Goal: Task Accomplishment & Management: Complete application form

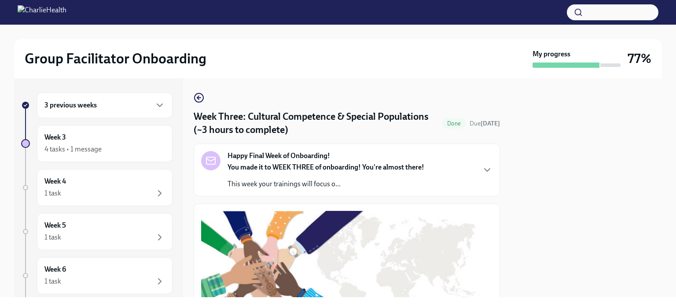
click at [616, 13] on button "button" at bounding box center [613, 12] width 92 height 16
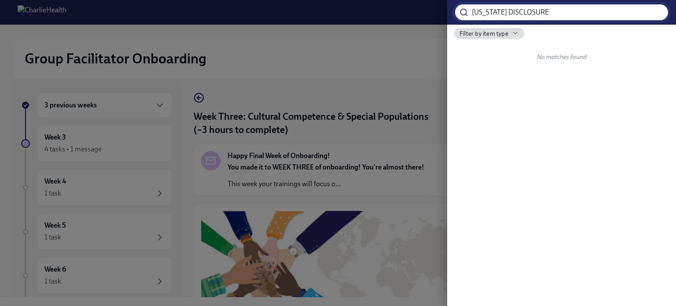
click at [612, 14] on input "[US_STATE] DISCLOSURE" at bounding box center [570, 13] width 197 height 18
drag, startPoint x: 552, startPoint y: 16, endPoint x: 492, endPoint y: 24, distance: 60.4
click at [492, 24] on div "[US_STATE] DISCLOSURE ​" at bounding box center [561, 12] width 229 height 25
type input "[US_STATE]"
click at [652, 14] on input "[US_STATE]" at bounding box center [570, 13] width 197 height 18
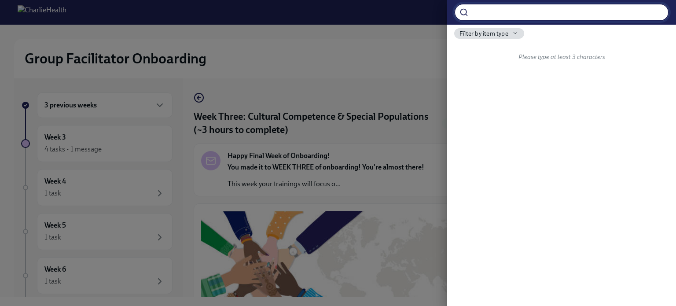
click at [486, 39] on div "Filter by item type Please type at least 3 characters" at bounding box center [561, 54] width 229 height 58
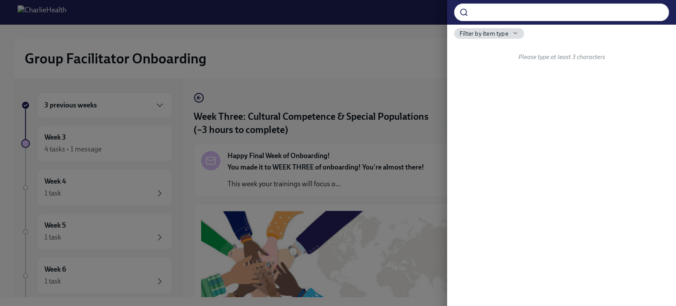
click at [502, 39] on div "Filter by item type Please type at least 3 characters" at bounding box center [561, 54] width 229 height 58
click at [0, 0] on icon "button" at bounding box center [0, 0] width 0 height 0
click at [512, 33] on div at bounding box center [338, 153] width 676 height 306
click at [398, 49] on div at bounding box center [338, 153] width 676 height 306
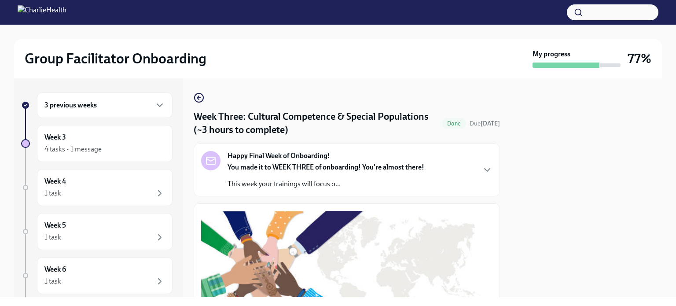
click at [202, 100] on circle "button" at bounding box center [198, 97] width 9 height 9
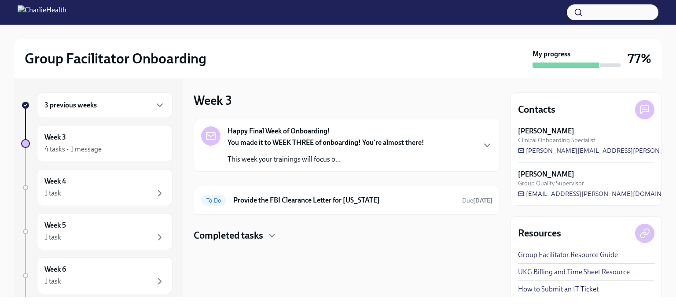
click at [246, 237] on h4 "Completed tasks" at bounding box center [229, 235] width 70 height 13
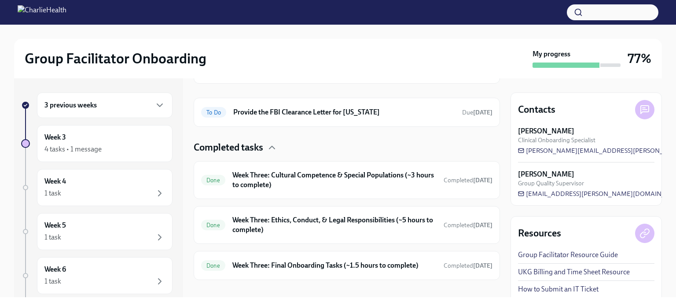
scroll to position [98, 0]
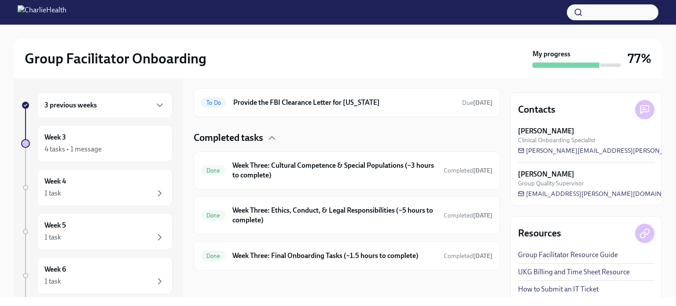
click at [309, 172] on h6 "Week Three: Cultural Competence & Special Populations (~3 hours to complete)" at bounding box center [334, 170] width 204 height 19
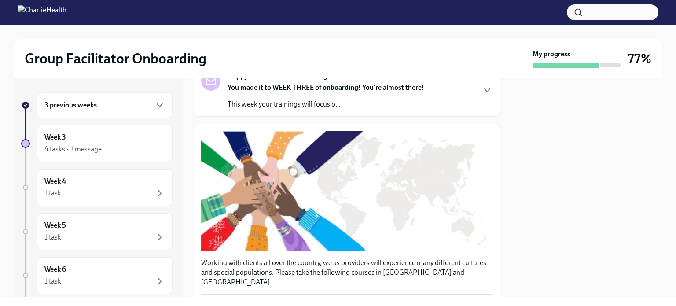
scroll to position [76, 0]
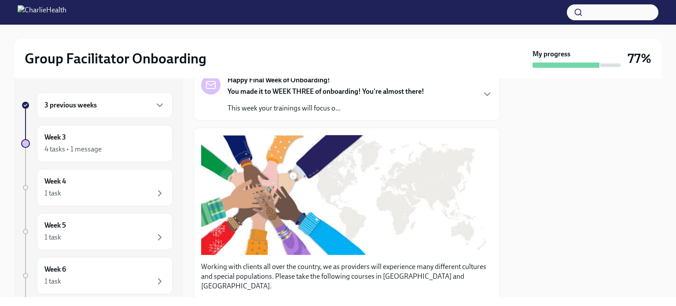
click at [90, 111] on div "3 previous weeks" at bounding box center [105, 105] width 136 height 26
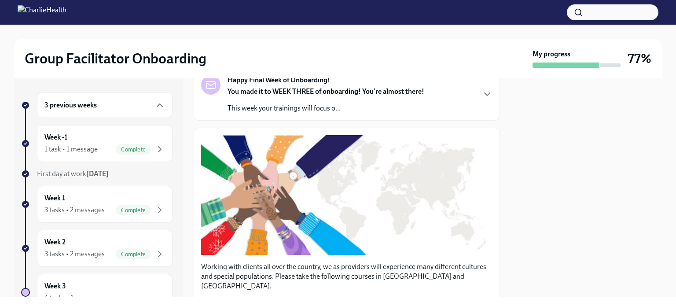
click at [86, 136] on div "Week -1 1 task • 1 message Complete" at bounding box center [104, 143] width 121 height 22
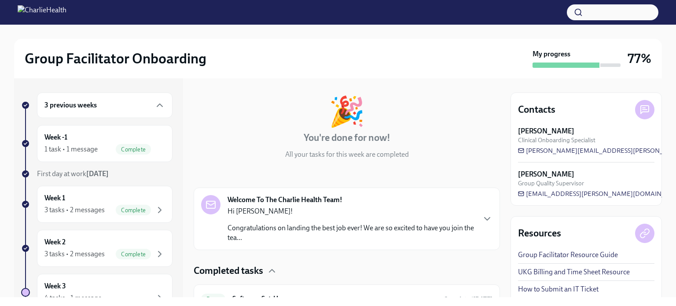
scroll to position [80, 0]
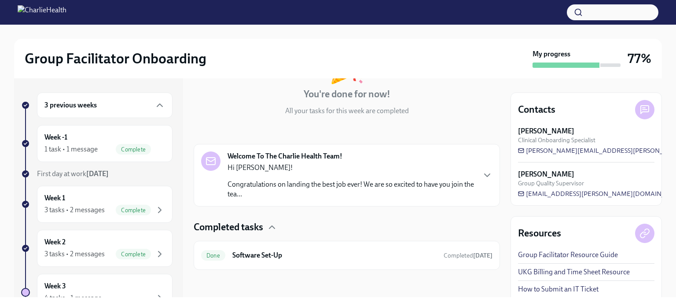
click at [270, 256] on h6 "Software Set-Up" at bounding box center [334, 255] width 204 height 10
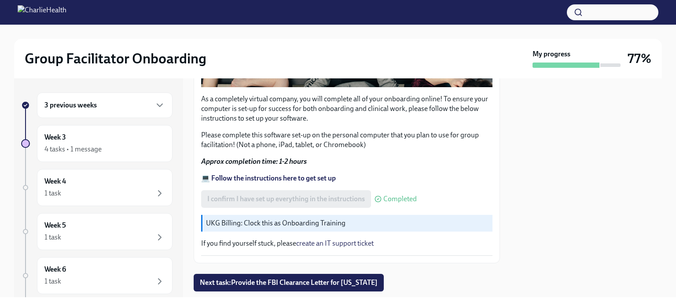
scroll to position [310, 0]
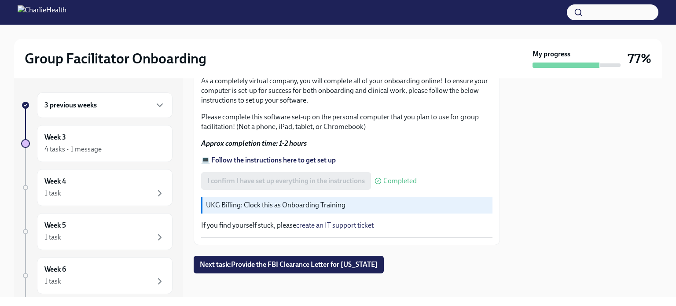
click at [264, 260] on span "Next task : Provide the FBI Clearance Letter for [US_STATE]" at bounding box center [289, 264] width 178 height 9
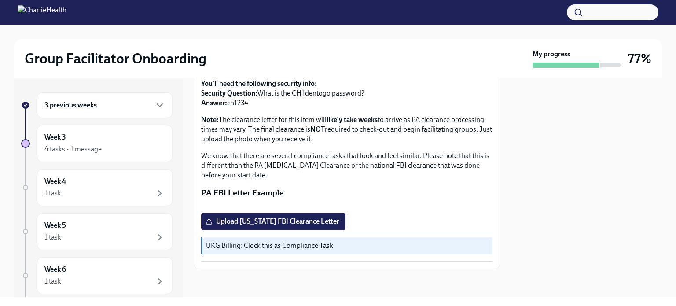
scroll to position [206, 0]
click at [111, 112] on div "3 previous weeks" at bounding box center [105, 105] width 136 height 26
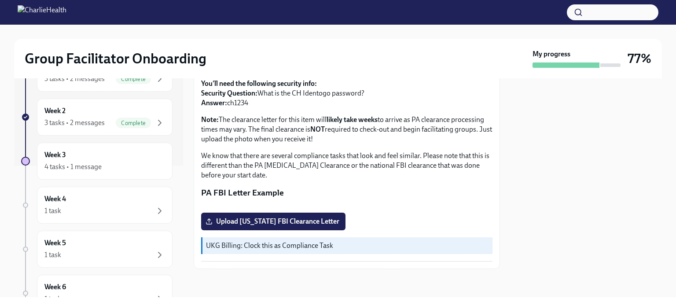
scroll to position [132, 0]
click at [116, 123] on span "Complete" at bounding box center [133, 122] width 35 height 7
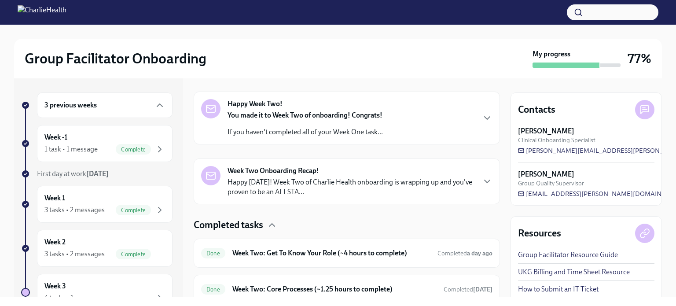
scroll to position [210, 0]
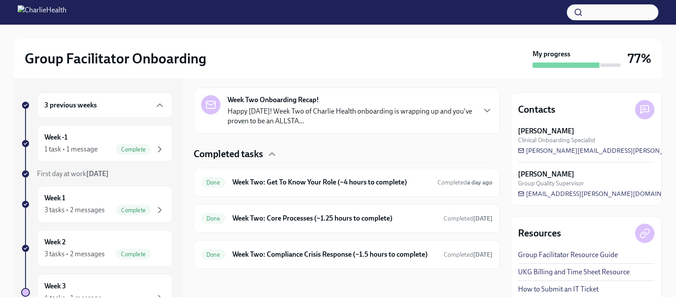
click at [364, 177] on h6 "Week Two: Get To Know Your Role (~4 hours to complete)" at bounding box center [331, 182] width 198 height 10
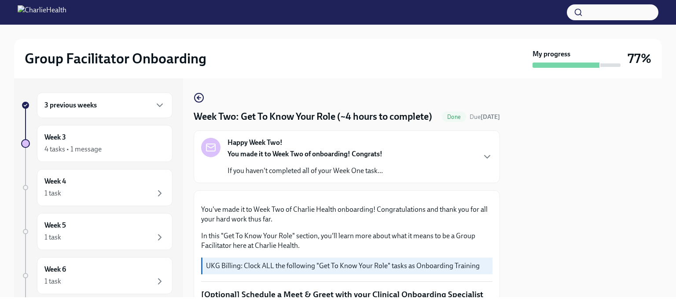
click at [195, 101] on circle "button" at bounding box center [198, 97] width 9 height 9
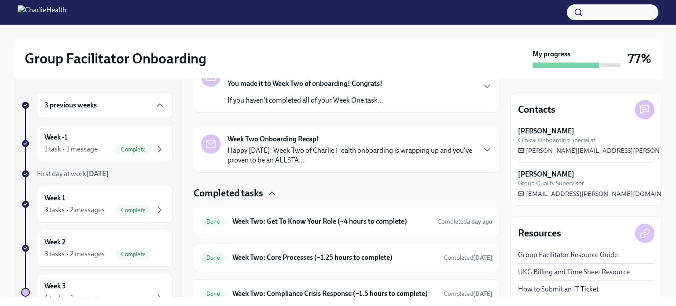
scroll to position [210, 0]
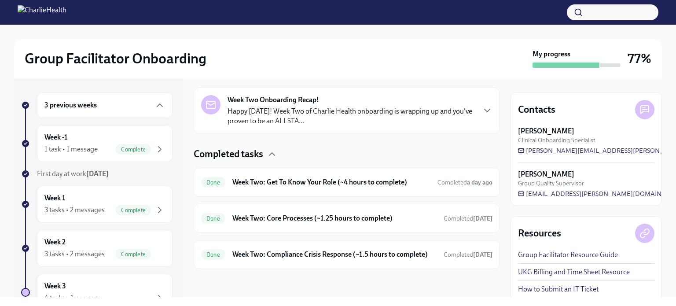
click at [309, 213] on h6 "Week Two: Core Processes (~1.25 hours to complete)" at bounding box center [334, 218] width 204 height 10
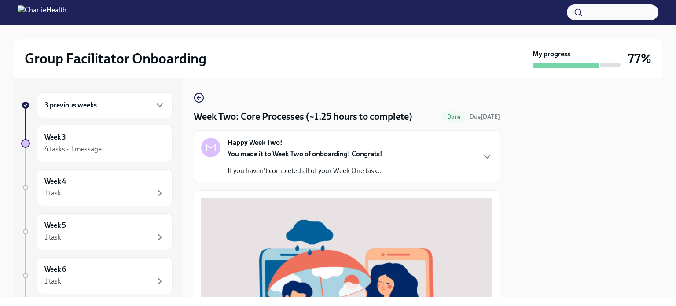
click at [199, 96] on icon "button" at bounding box center [199, 97] width 11 height 11
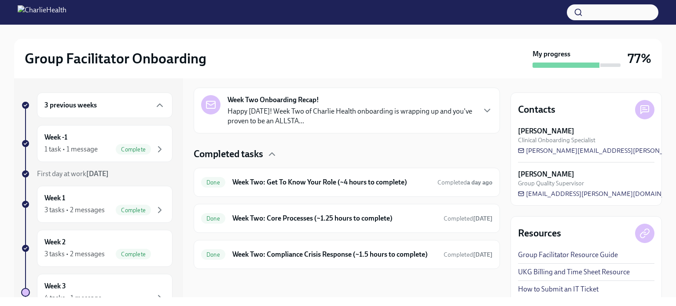
scroll to position [210, 0]
click at [308, 249] on h6 "Week Two: Compliance Crisis Response (~1.5 hours to complete)" at bounding box center [334, 254] width 204 height 10
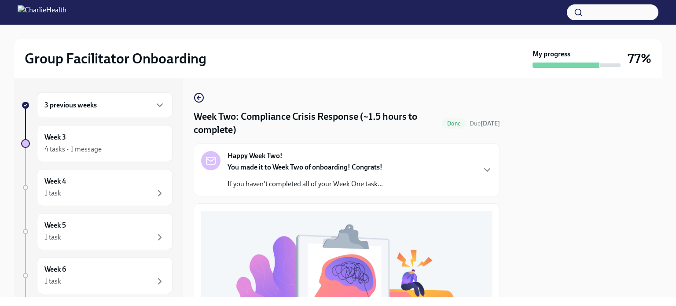
click at [195, 95] on icon "button" at bounding box center [199, 97] width 11 height 11
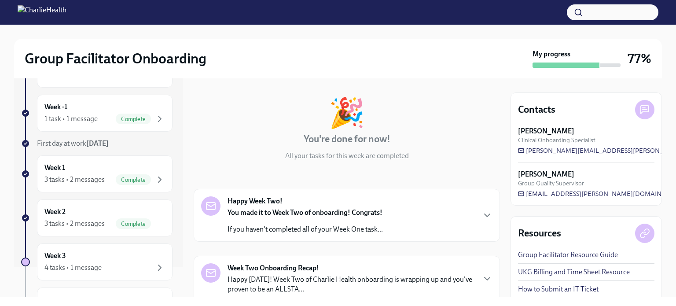
scroll to position [44, 0]
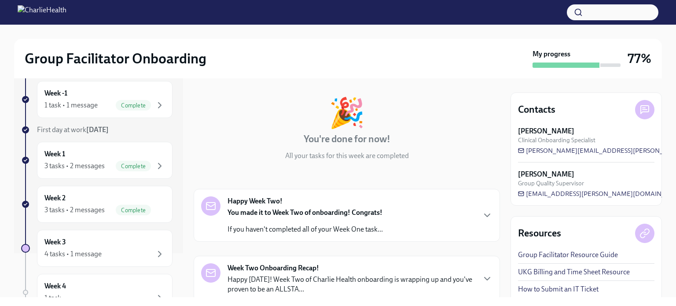
click at [74, 244] on div "Week 3 4 tasks • 1 message" at bounding box center [104, 248] width 121 height 22
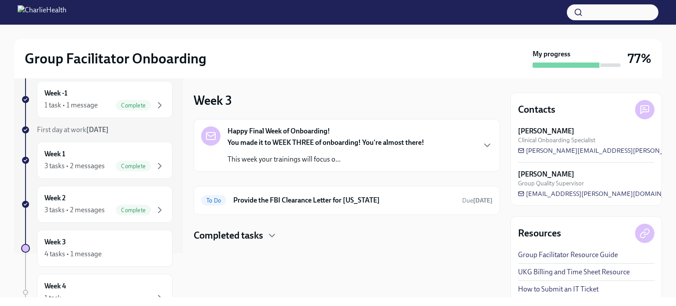
click at [380, 160] on p "This week your trainings will focus o..." at bounding box center [325, 159] width 197 height 10
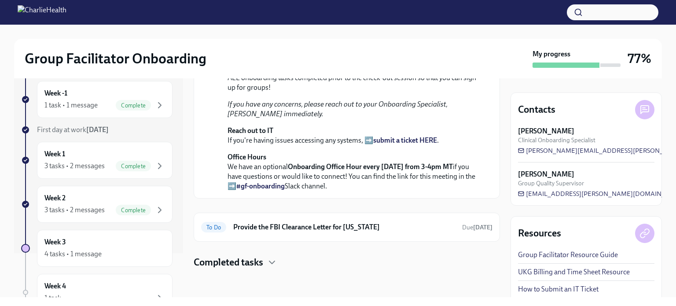
scroll to position [317, 0]
click at [246, 262] on h4 "Completed tasks" at bounding box center [229, 262] width 70 height 13
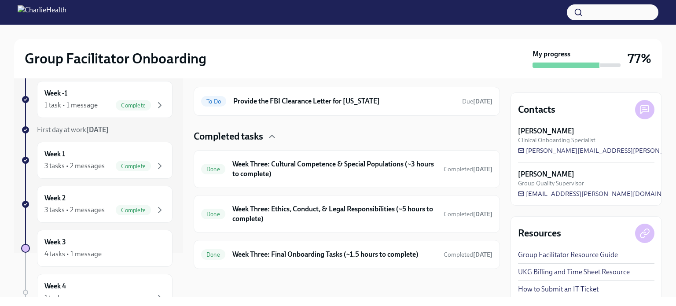
scroll to position [442, 0]
click at [336, 180] on div "Done Week Three: Cultural Competence & Special Populations (~3 hours to complet…" at bounding box center [346, 169] width 291 height 23
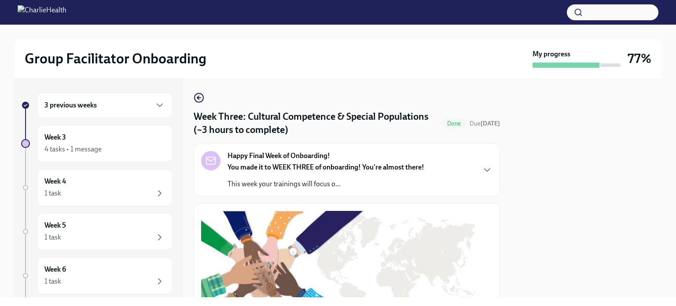
click at [198, 99] on icon "button" at bounding box center [198, 98] width 2 height 4
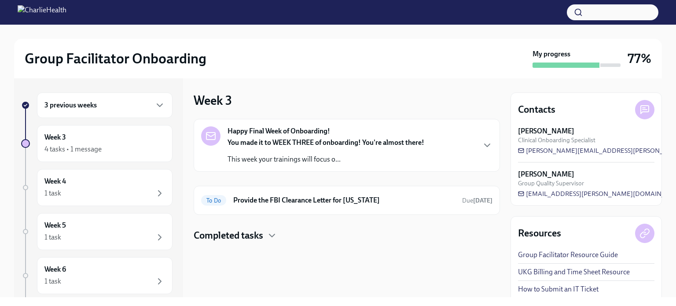
click at [254, 238] on h4 "Completed tasks" at bounding box center [229, 235] width 70 height 13
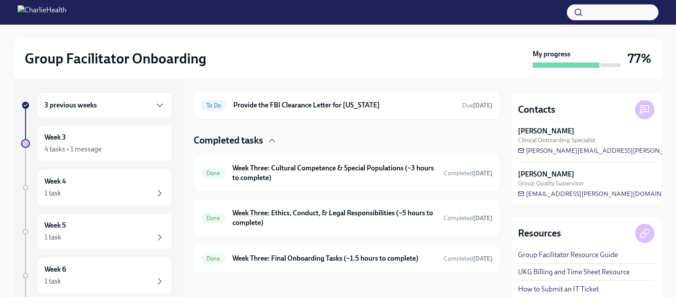
scroll to position [98, 0]
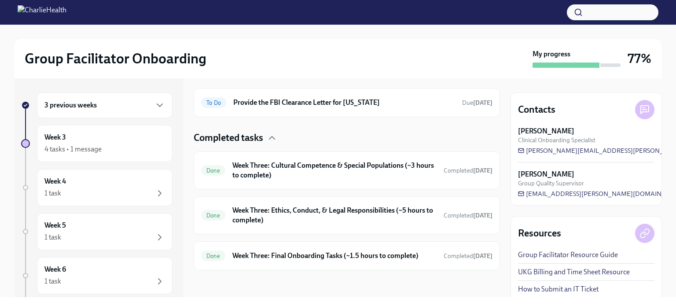
click at [319, 209] on h6 "Week Three: Ethics, Conduct, & Legal Responsibilities (~5 hours to complete)" at bounding box center [334, 214] width 204 height 19
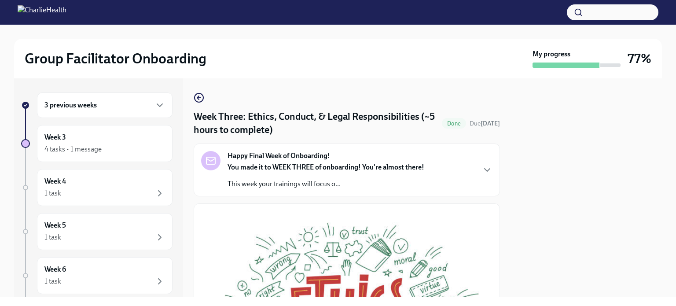
click at [199, 100] on icon "button" at bounding box center [199, 97] width 11 height 11
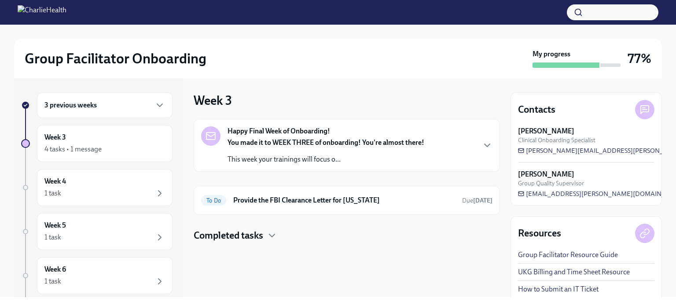
click at [265, 232] on div "Completed tasks" at bounding box center [347, 235] width 306 height 13
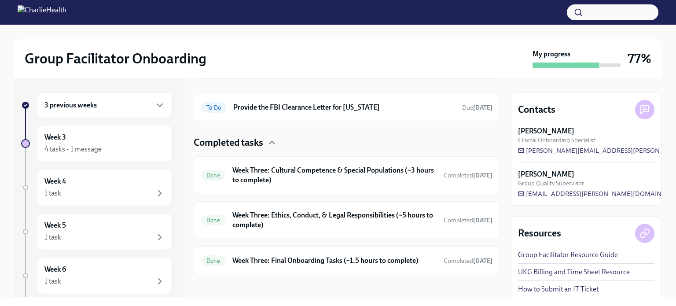
scroll to position [98, 0]
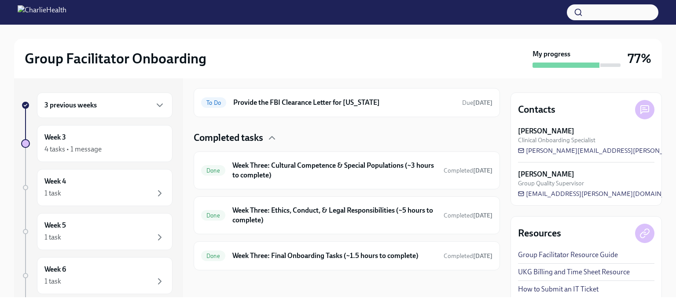
click at [289, 260] on div "Done Week Three: Final Onboarding Tasks (~1.5 hours to complete) Completed [DAT…" at bounding box center [346, 256] width 291 height 14
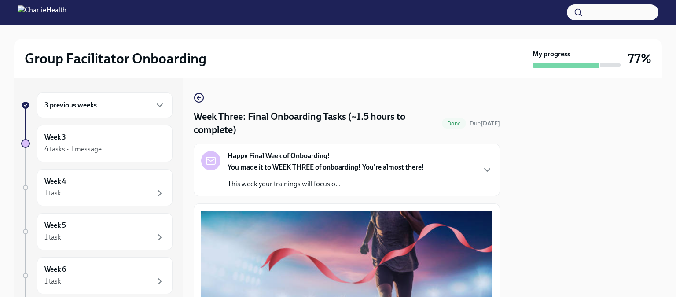
click at [605, 19] on button "button" at bounding box center [613, 12] width 92 height 16
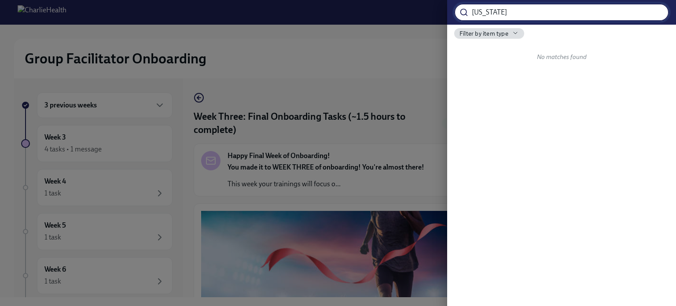
type input "[US_STATE]"
click at [656, 15] on input "[US_STATE]" at bounding box center [570, 13] width 197 height 18
click at [604, 14] on input "search" at bounding box center [570, 13] width 197 height 18
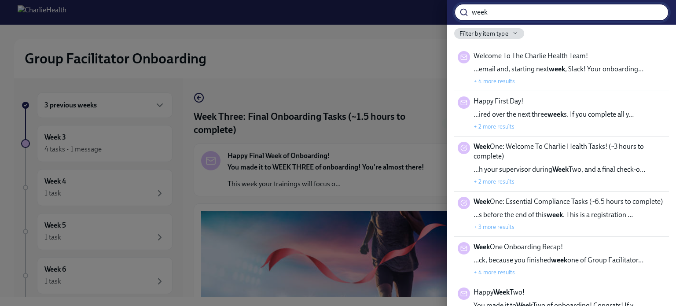
click at [525, 13] on input "week" at bounding box center [570, 13] width 197 height 18
click at [524, 13] on input "week" at bounding box center [570, 13] width 197 height 18
type input "disclosure"
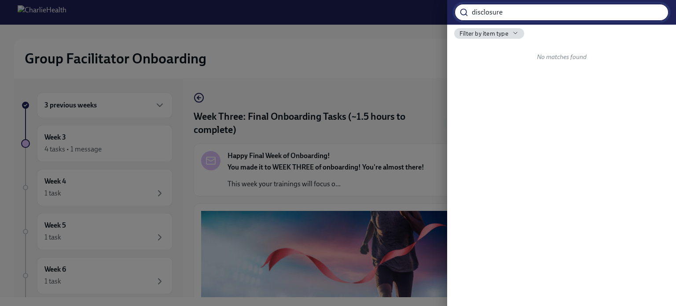
click at [511, 18] on input "disclosure" at bounding box center [570, 13] width 197 height 18
click at [507, 14] on input "facilitate" at bounding box center [570, 13] width 197 height 18
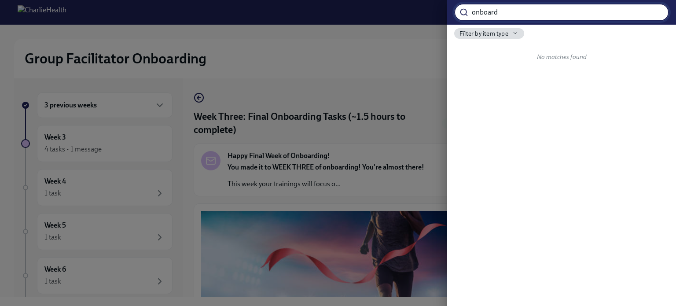
type input "onboard"
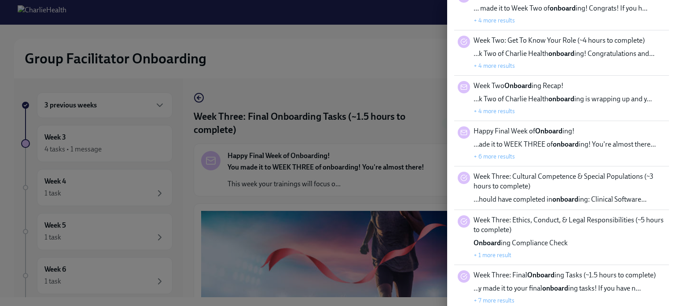
scroll to position [356, 0]
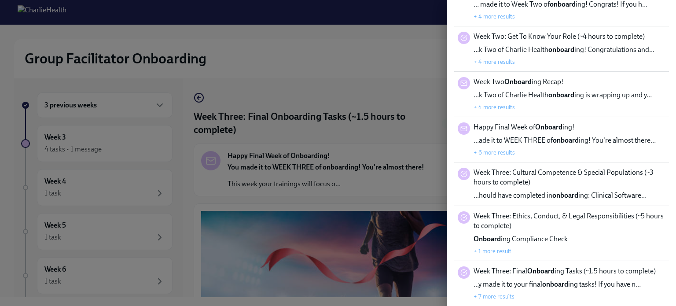
click at [542, 3] on div "… made it to Week Two of onboard ing! Congrats! If you h… + 4 more results" at bounding box center [560, 10] width 174 height 21
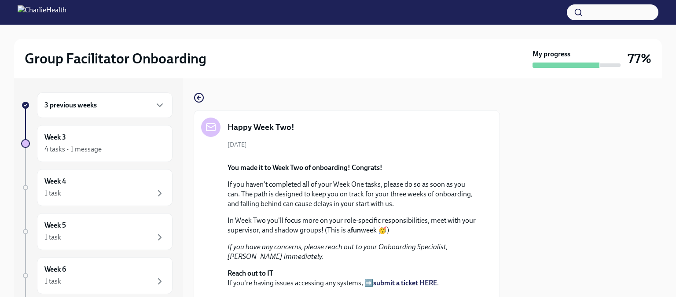
click at [625, 14] on button "button" at bounding box center [613, 12] width 92 height 16
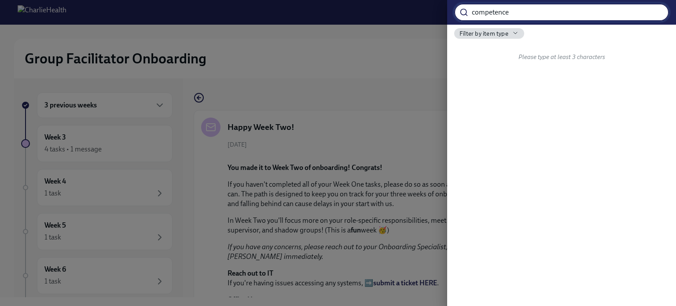
type input "competence"
click at [588, 56] on span "Week Three: Cultural Competence & Special Populations (~3 hours to complete)" at bounding box center [569, 60] width 192 height 19
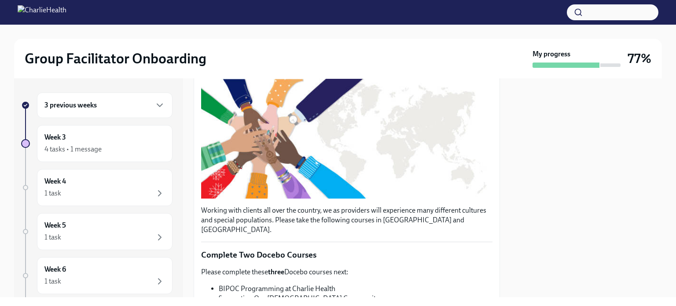
scroll to position [48, 0]
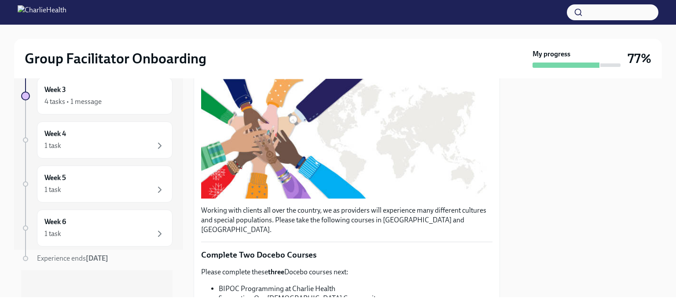
click at [66, 228] on div "1 task" at bounding box center [104, 233] width 121 height 11
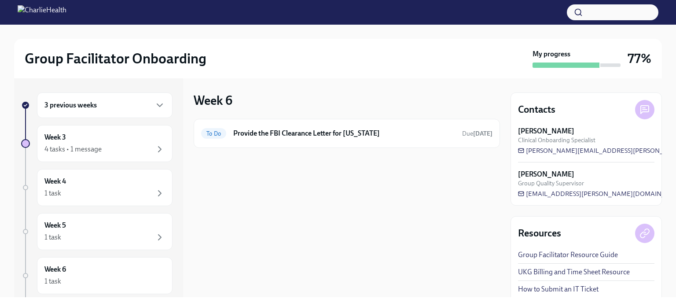
click at [368, 142] on div "To Do Provide the FBI Clearance Letter for [US_STATE] Due [DATE]" at bounding box center [347, 133] width 306 height 29
click at [387, 135] on h6 "Provide the FBI Clearance Letter for [US_STATE]" at bounding box center [344, 133] width 222 height 10
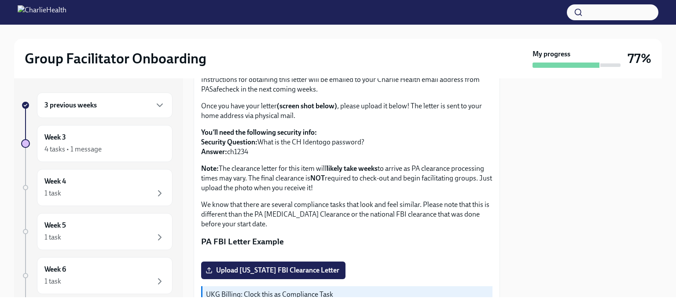
scroll to position [132, 0]
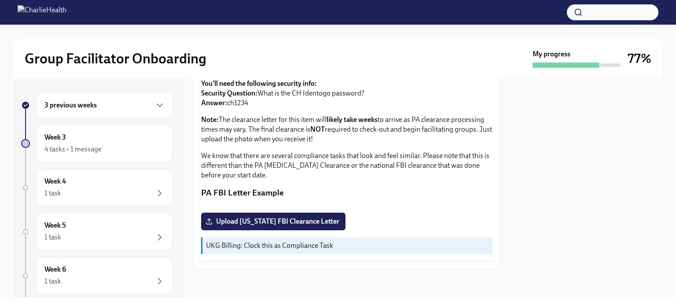
click at [131, 154] on div "4 tasks • 1 message" at bounding box center [104, 149] width 121 height 11
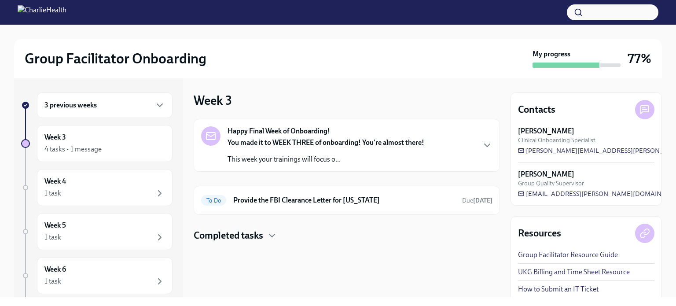
click at [240, 231] on h4 "Completed tasks" at bounding box center [229, 235] width 70 height 13
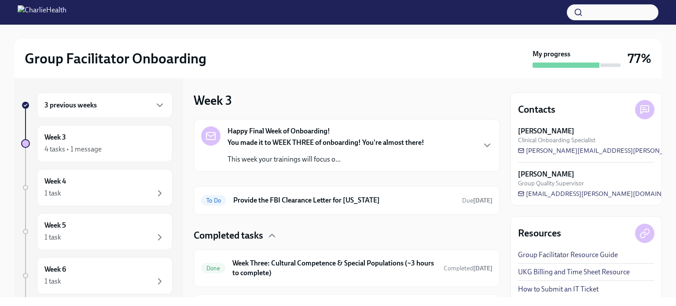
click at [348, 156] on p "This week your trainings will focus o..." at bounding box center [325, 159] width 197 height 10
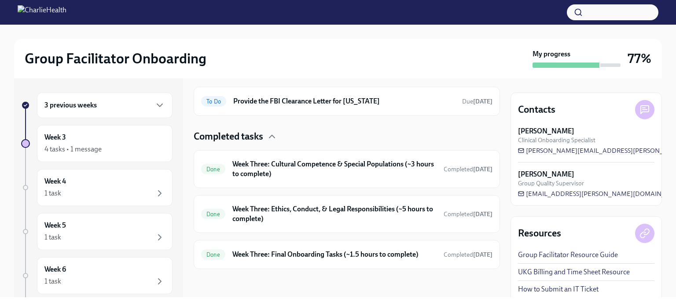
scroll to position [440, 0]
click at [311, 165] on h6 "Week Three: Cultural Competence & Special Populations (~3 hours to complete)" at bounding box center [334, 168] width 204 height 19
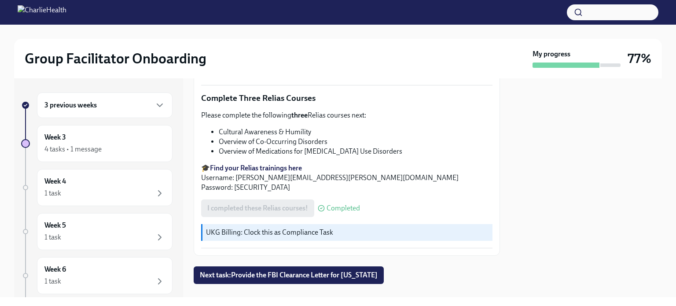
scroll to position [736, 0]
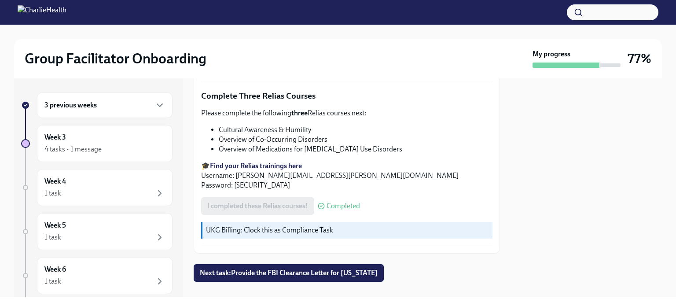
click at [317, 268] on span "Next task : Provide the FBI Clearance Letter for [US_STATE]" at bounding box center [289, 272] width 178 height 9
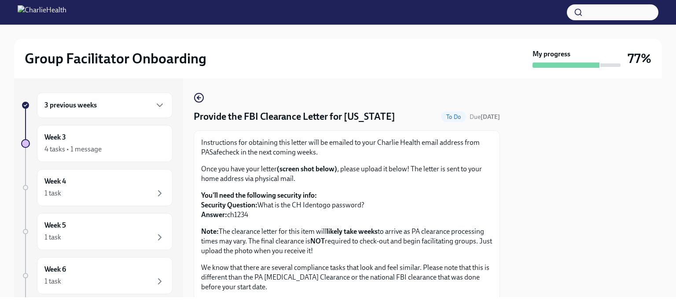
click at [313, 115] on h4 "Provide the FBI Clearance Letter for [US_STATE]" at bounding box center [295, 116] width 202 height 13
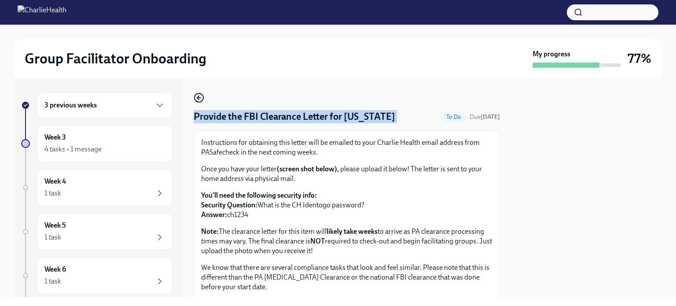
click at [313, 115] on h4 "Provide the FBI Clearance Letter for [US_STATE]" at bounding box center [295, 116] width 202 height 13
drag, startPoint x: 310, startPoint y: 114, endPoint x: 315, endPoint y: 111, distance: 5.7
copy h4 "Provide the FBI Clearance Letter for [US_STATE]"
